Goal: Transaction & Acquisition: Subscribe to service/newsletter

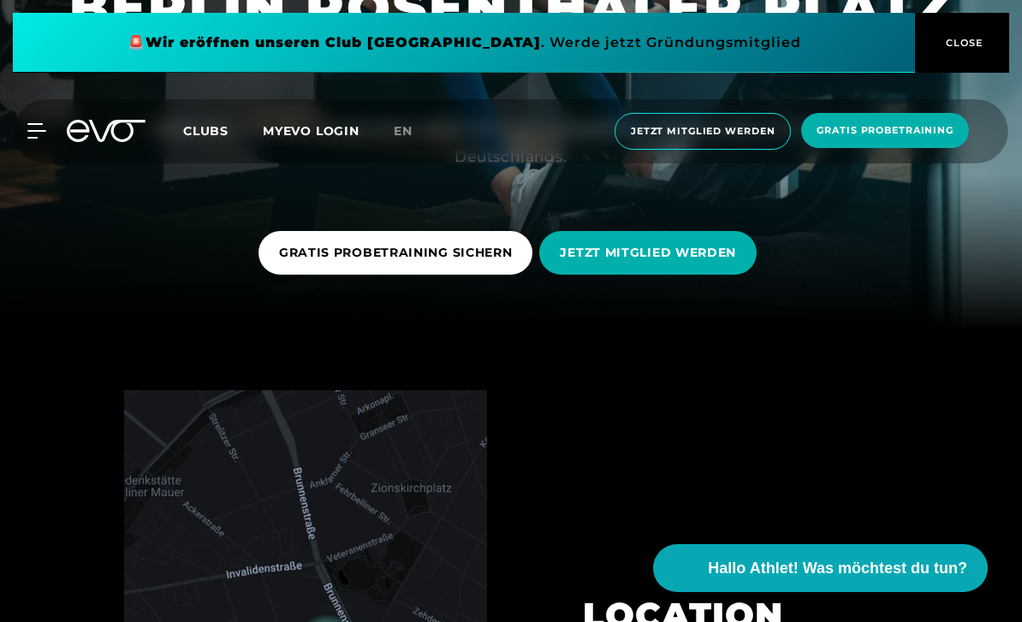
scroll to position [291, 0]
click at [694, 263] on span "JETZT MITGLIED WERDEN" at bounding box center [648, 254] width 176 height 18
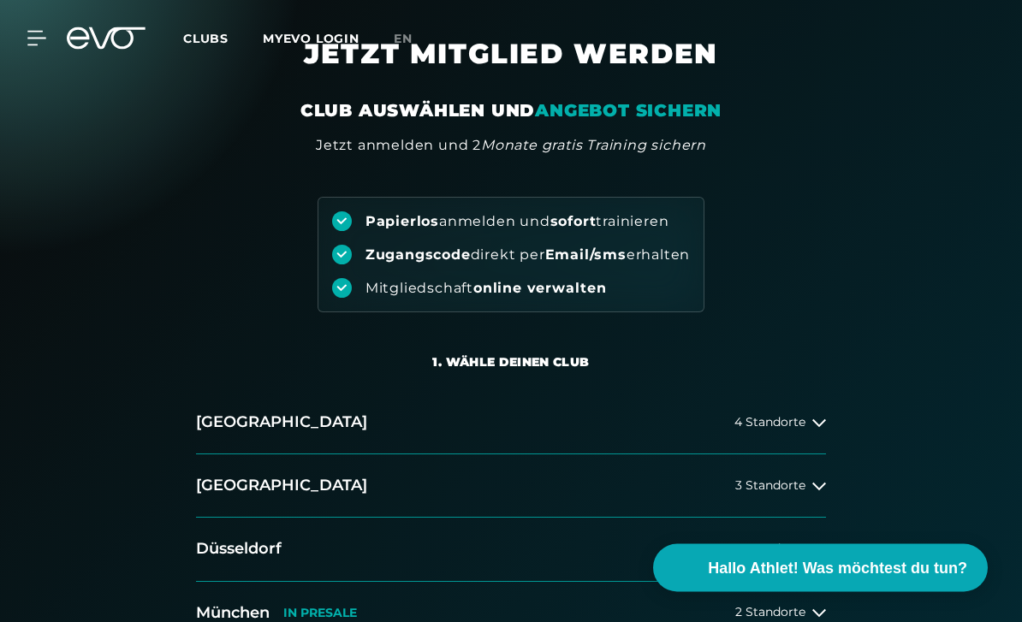
scroll to position [51, 0]
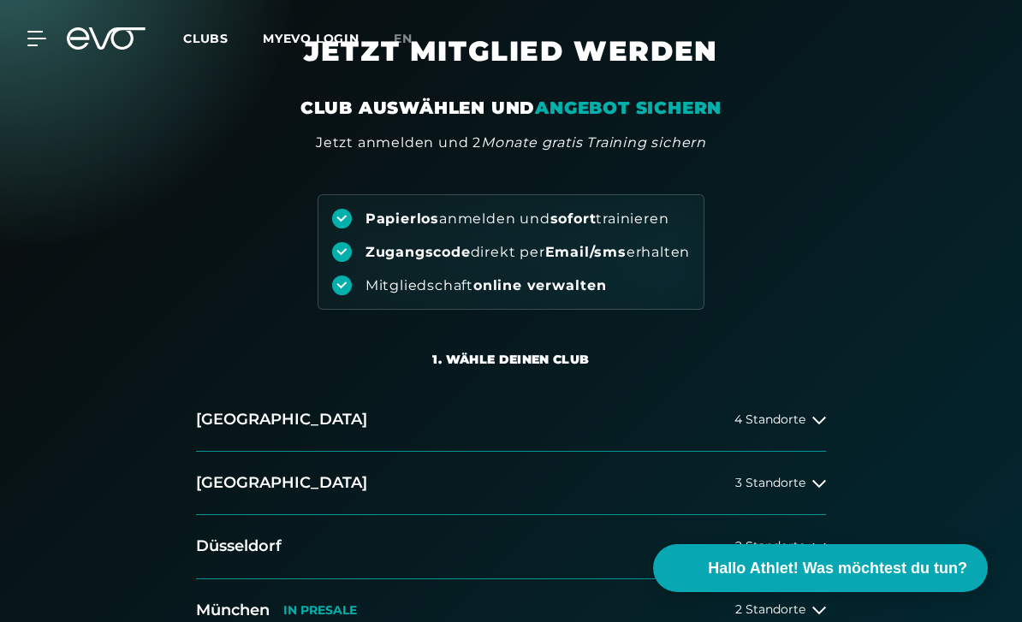
click at [813, 480] on icon at bounding box center [819, 484] width 14 height 8
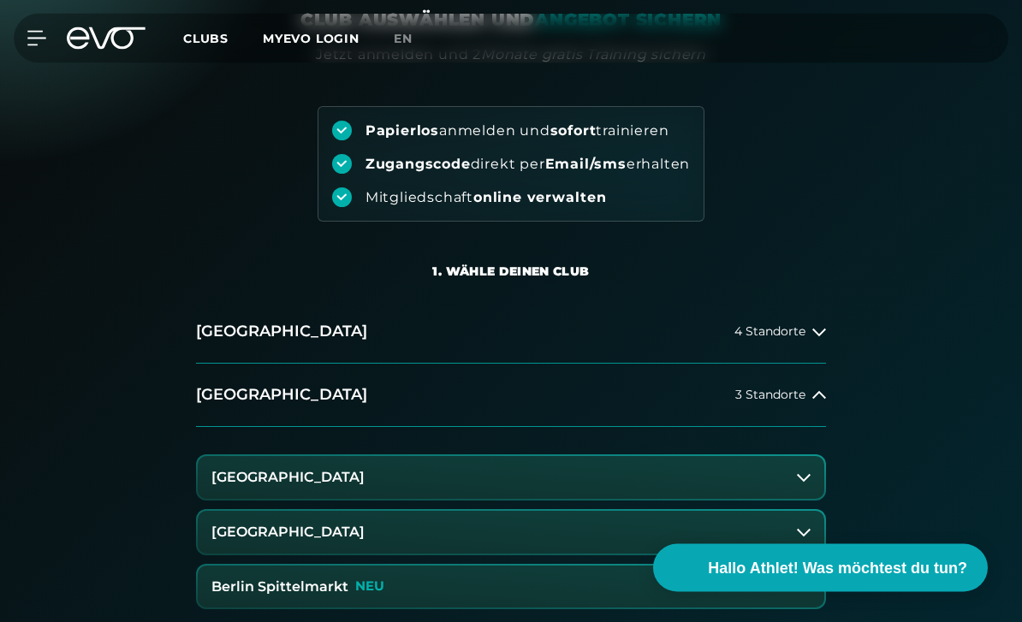
scroll to position [142, 0]
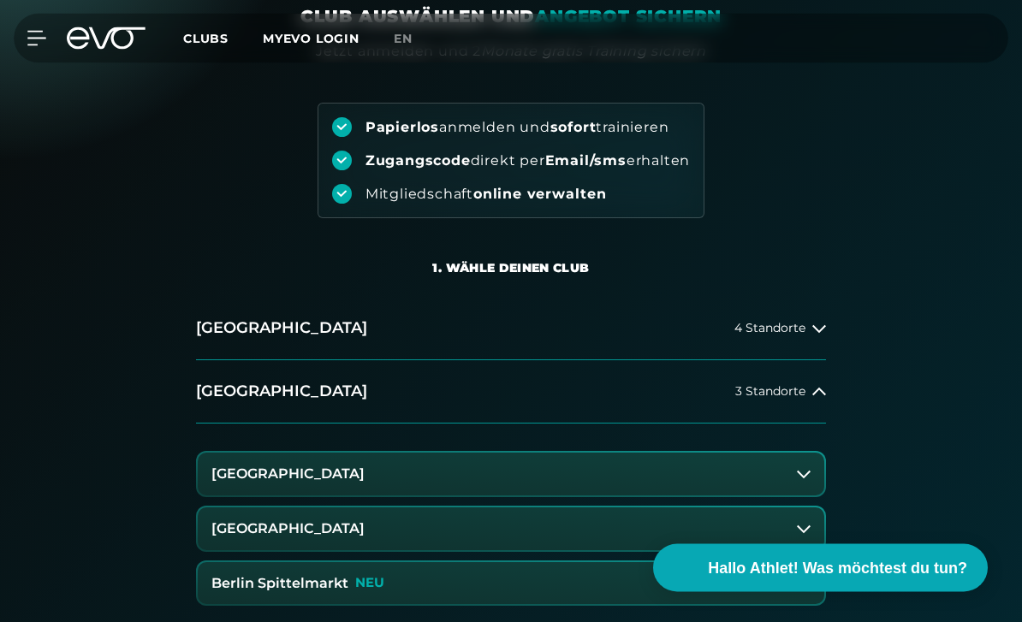
click at [799, 389] on span "3 Standorte" at bounding box center [770, 392] width 70 height 13
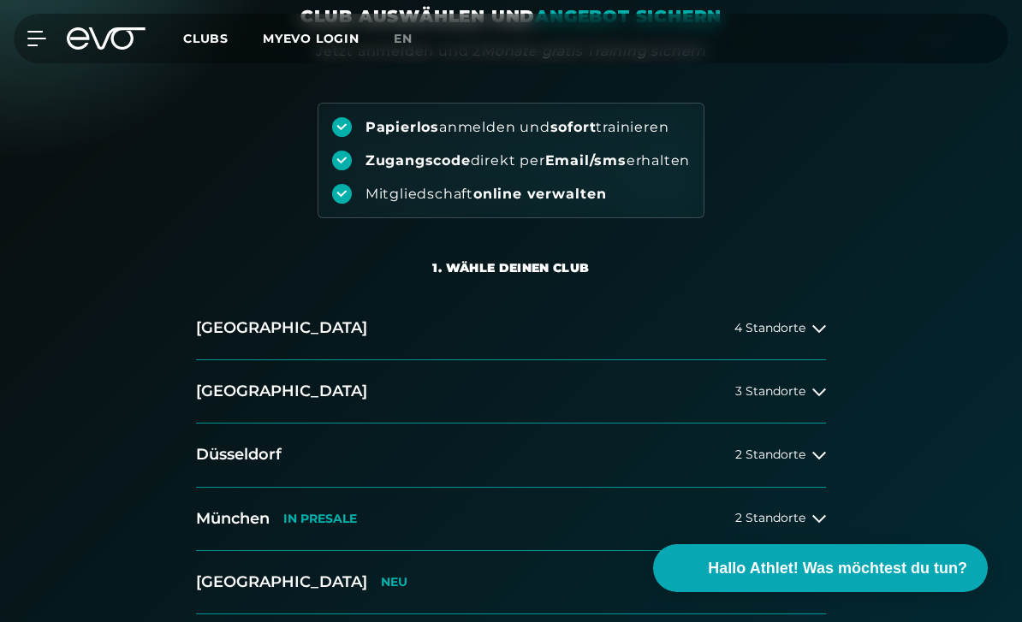
click at [813, 323] on icon at bounding box center [819, 329] width 14 height 14
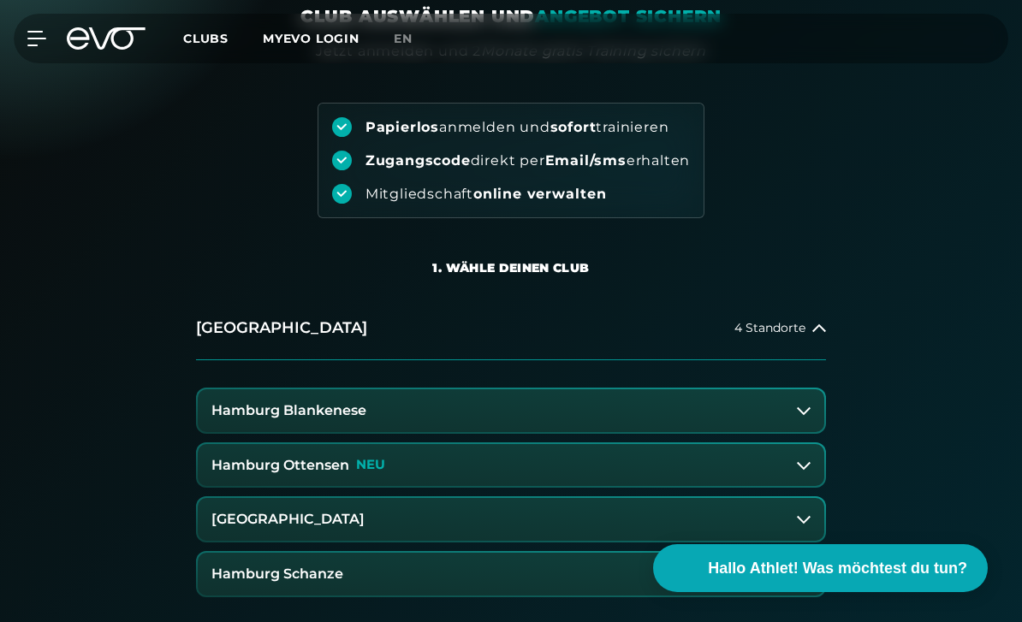
click at [822, 328] on icon at bounding box center [819, 327] width 14 height 8
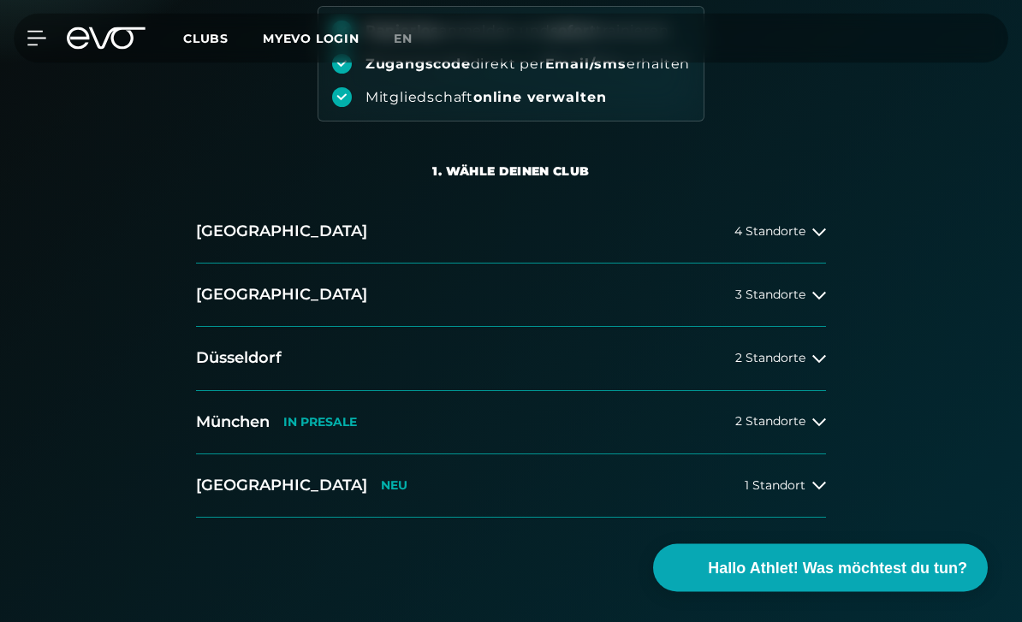
scroll to position [240, 0]
click at [804, 430] on button "[GEOGRAPHIC_DATA] IN [GEOGRAPHIC_DATA] 2 Standorte" at bounding box center [511, 422] width 630 height 63
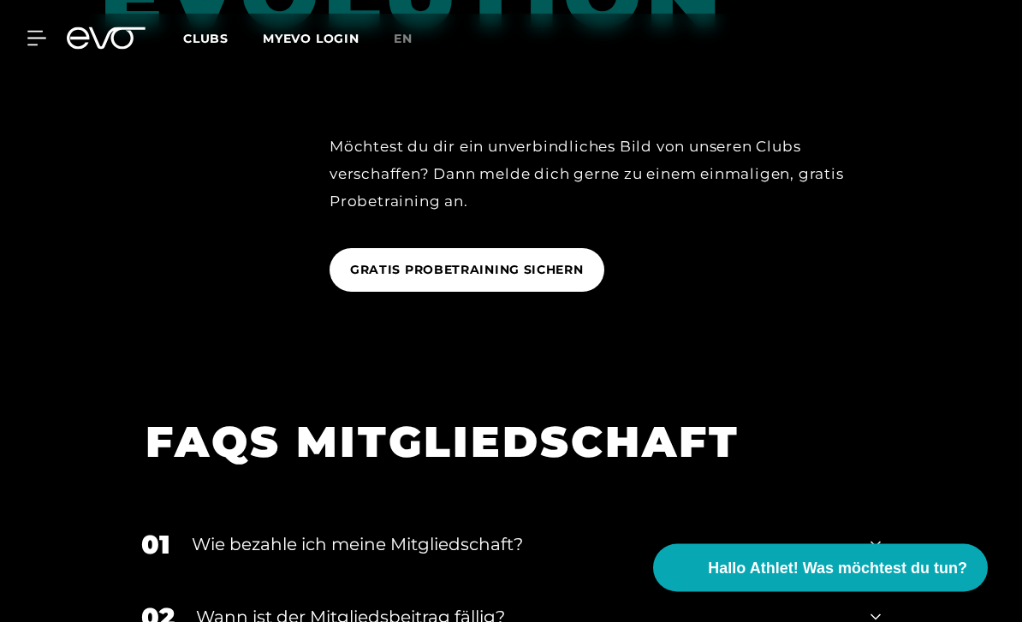
scroll to position [1881, 0]
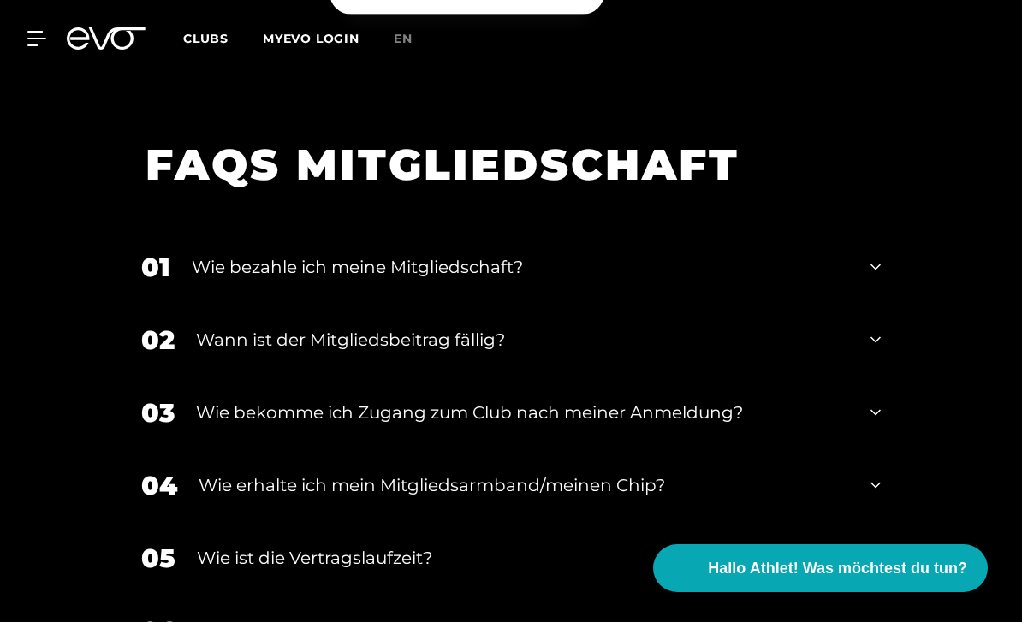
click at [895, 304] on div "01 Wie bezahle ich meine Mitgliedschaft?" at bounding box center [511, 267] width 774 height 73
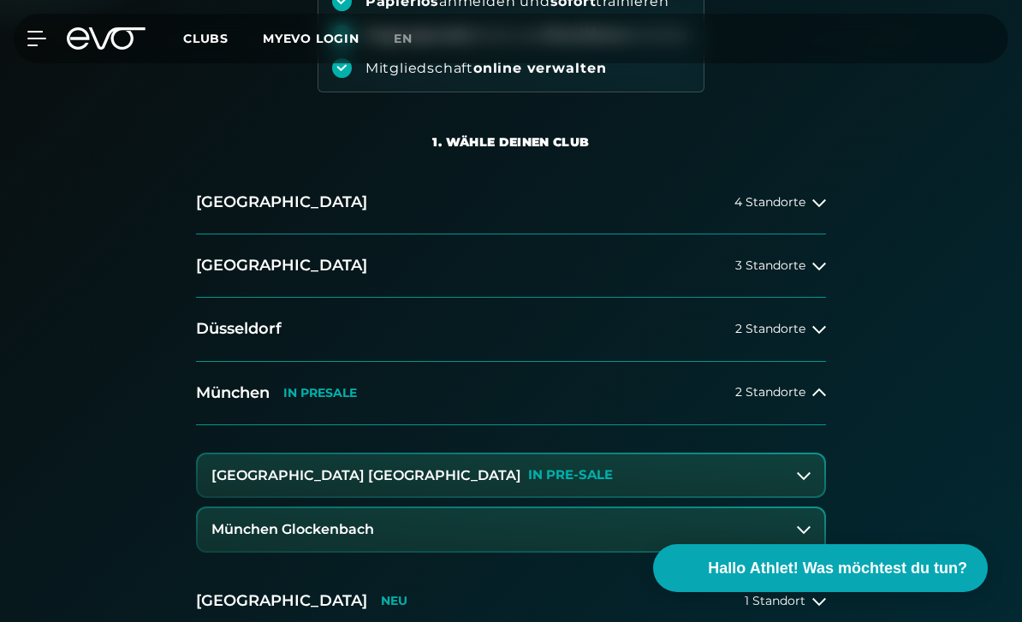
scroll to position [222, 0]
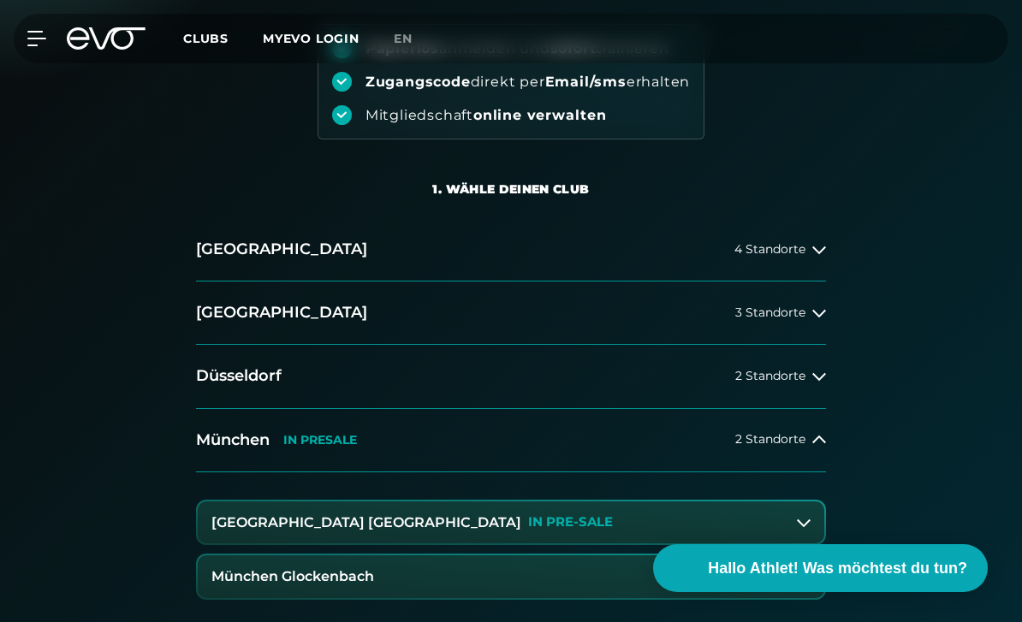
click at [236, 318] on h2 "[GEOGRAPHIC_DATA]" at bounding box center [281, 312] width 171 height 21
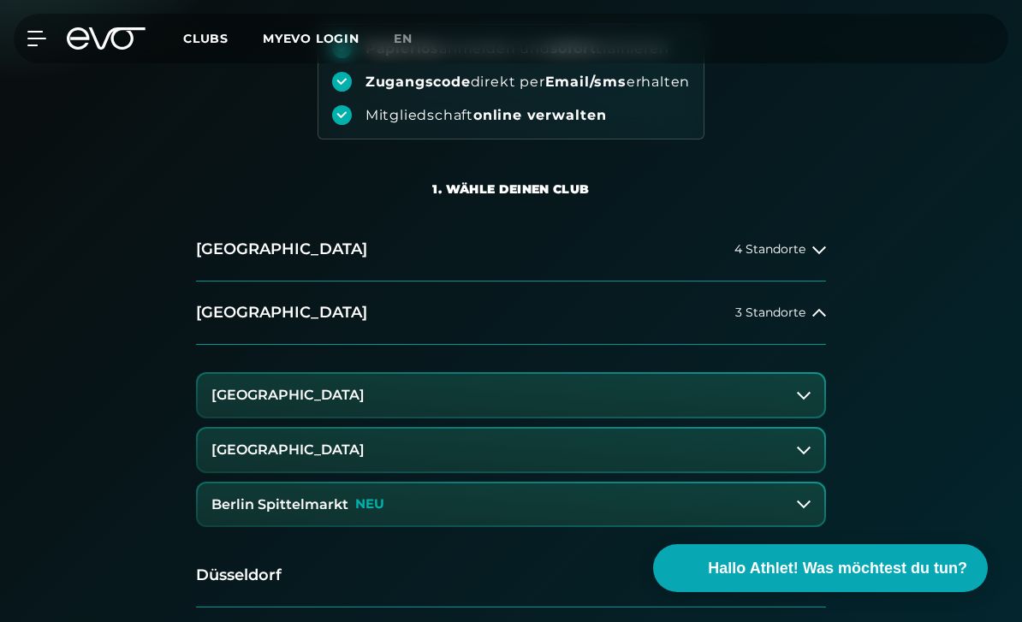
click at [235, 448] on h3 "[GEOGRAPHIC_DATA]" at bounding box center [287, 449] width 153 height 15
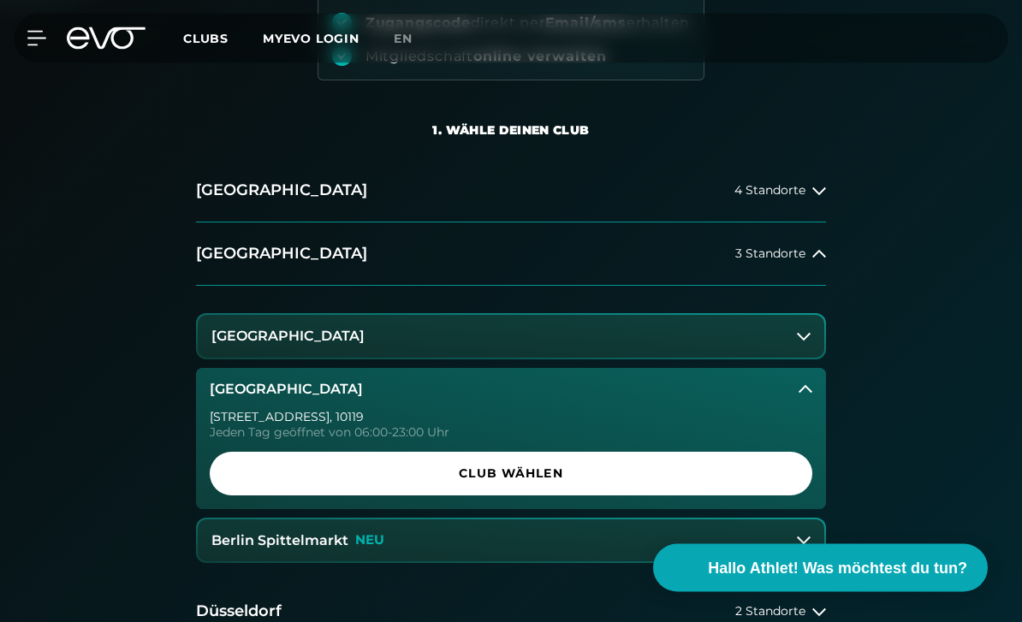
scroll to position [284, 0]
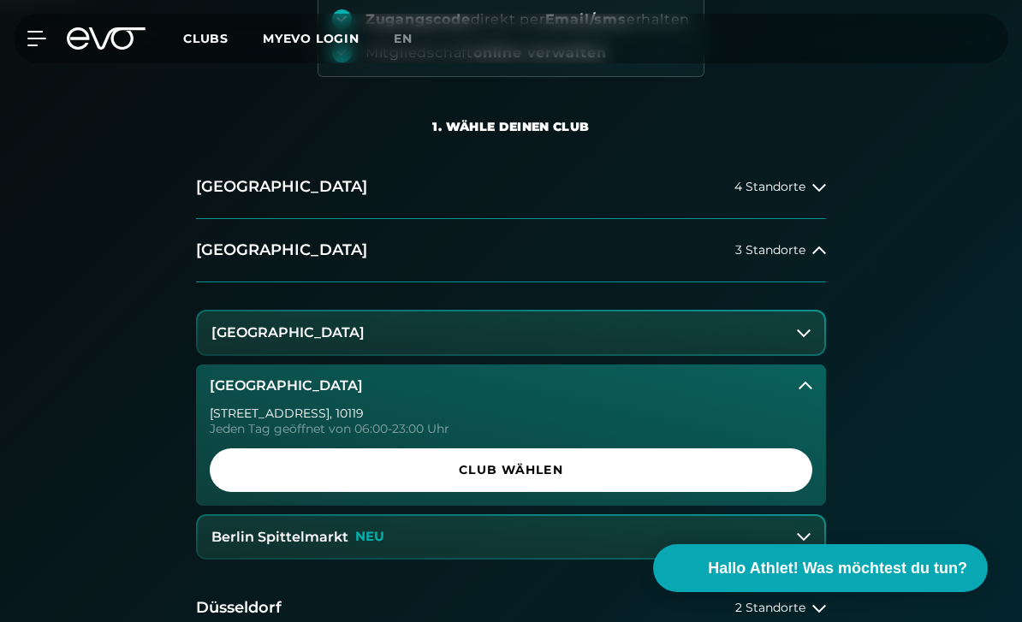
click at [263, 478] on link "Club wählen" at bounding box center [511, 470] width 602 height 44
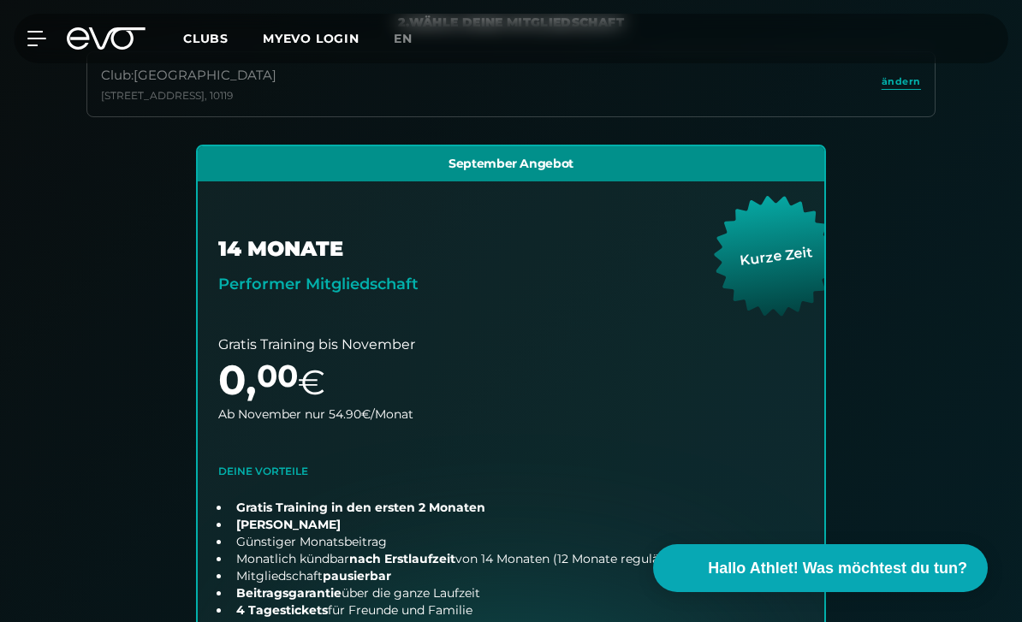
scroll to position [361, 0]
